Goal: Entertainment & Leisure: Consume media (video, audio)

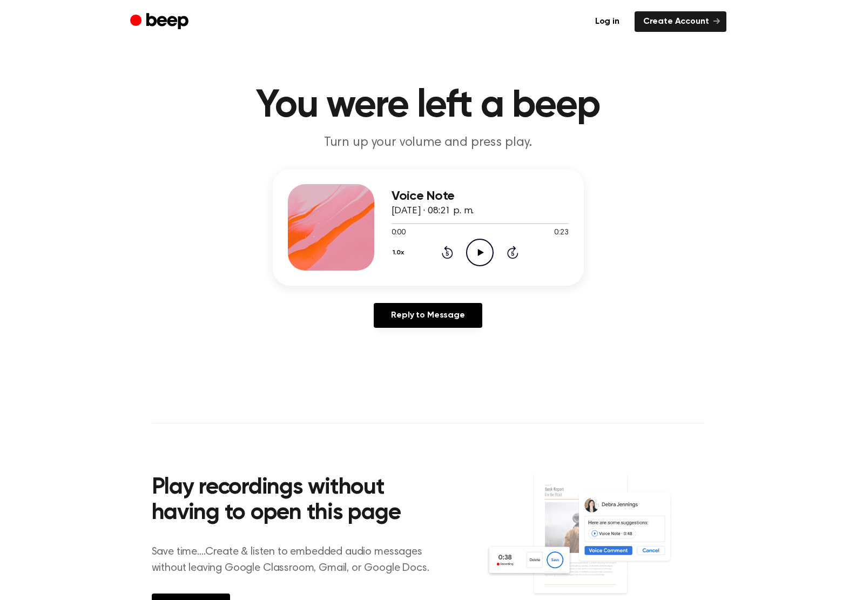
click at [477, 246] on icon "Play Audio" at bounding box center [480, 253] width 28 height 28
click at [478, 246] on icon "Play Audio" at bounding box center [480, 253] width 28 height 28
click at [475, 251] on icon "Play Audio" at bounding box center [480, 253] width 28 height 28
click at [511, 251] on icon "Skip 5 seconds" at bounding box center [513, 252] width 12 height 14
click at [477, 253] on icon "Play Audio" at bounding box center [480, 253] width 28 height 28
